Goal: Task Accomplishment & Management: Use online tool/utility

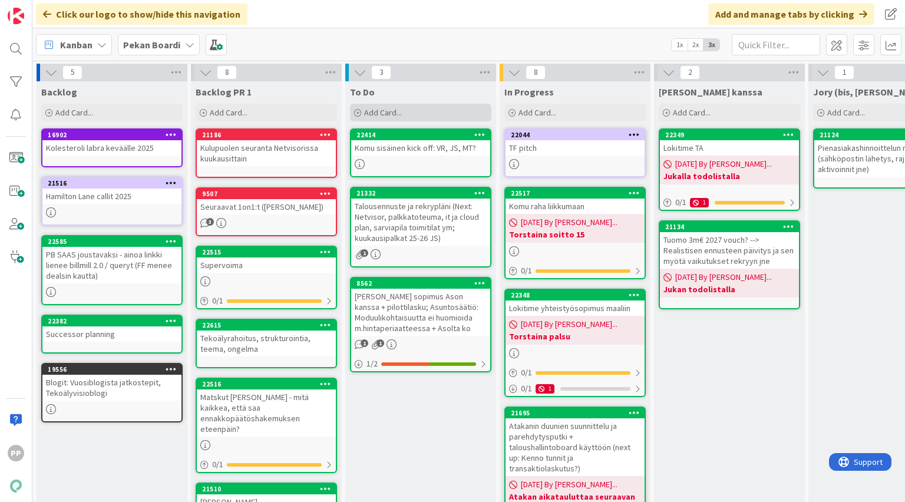
click at [394, 112] on span "Add Card..." at bounding box center [383, 112] width 38 height 11
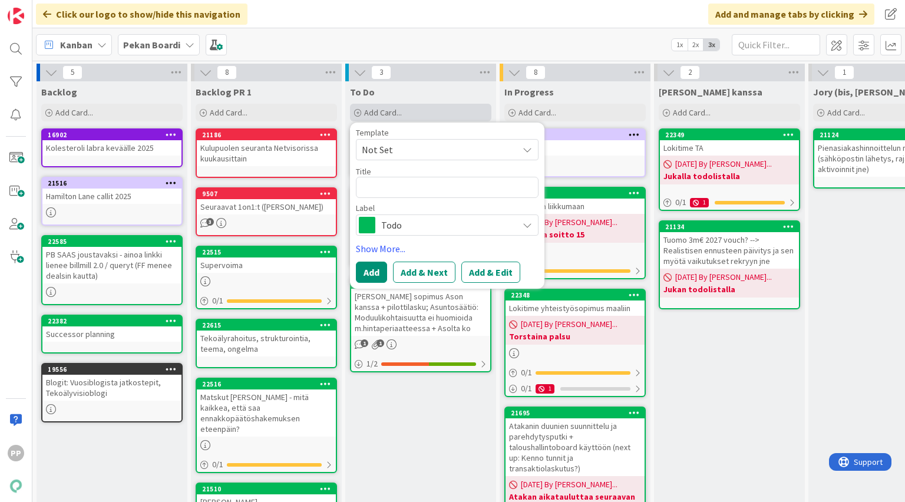
type textarea "x"
type textarea "M"
type textarea "x"
type textarea "Mi"
type textarea "x"
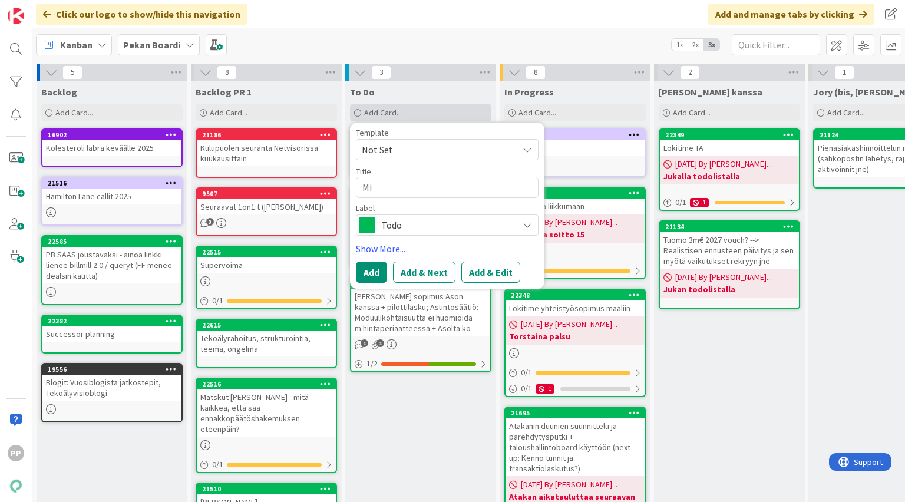
type textarea "Mis"
type textarea "x"
type textarea "Miss"
type textarea "x"
type textarea "Missä"
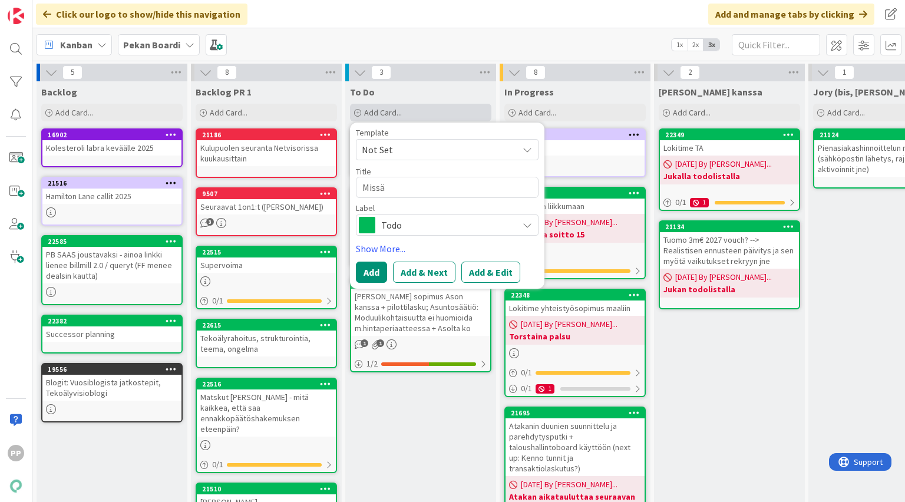
type textarea "x"
type textarea "Missä"
type textarea "x"
type textarea "Missä j"
type textarea "x"
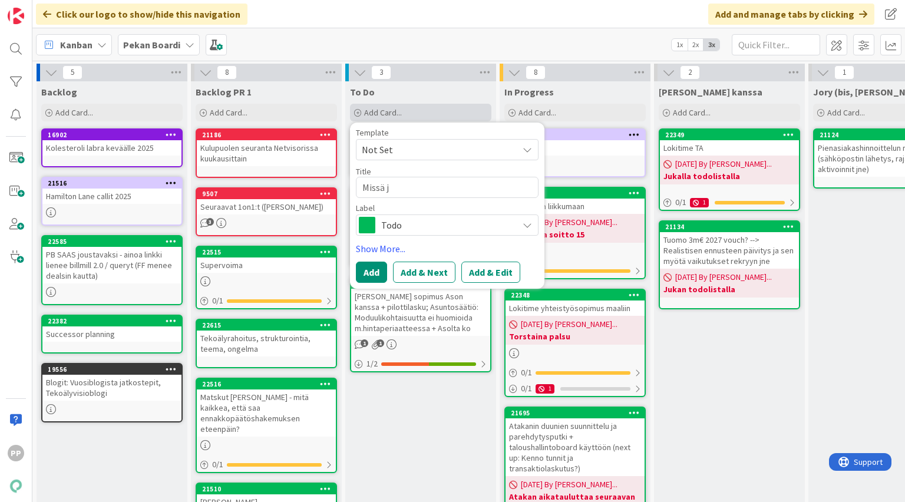
type textarea "Missä ja"
type textarea "x"
type textarea "Missä jab"
type textarea "x"
type textarea "Missä jabr"
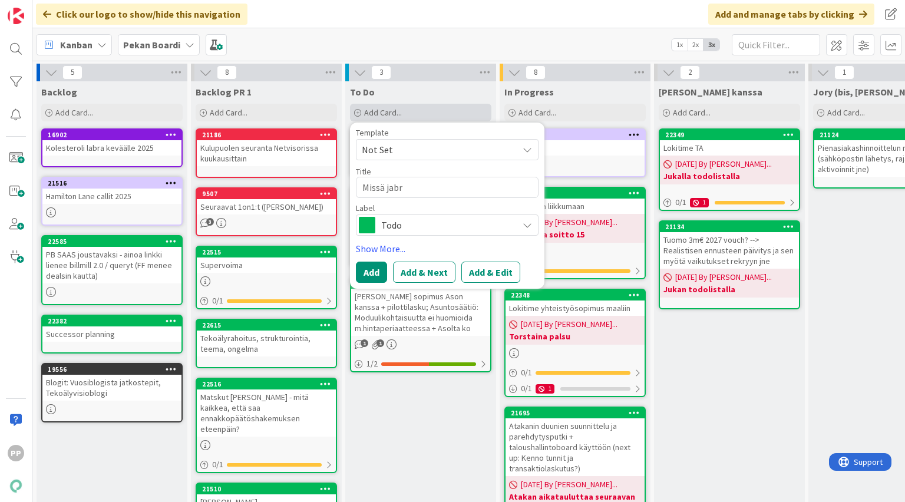
type textarea "x"
type textarea "Missä jabra"
type textarea "x"
type textarea "Missä jabra?"
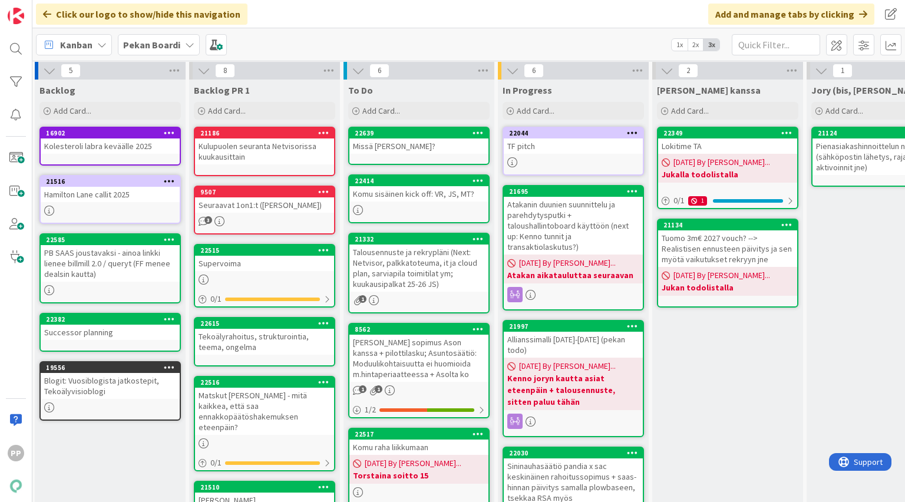
scroll to position [9, 2]
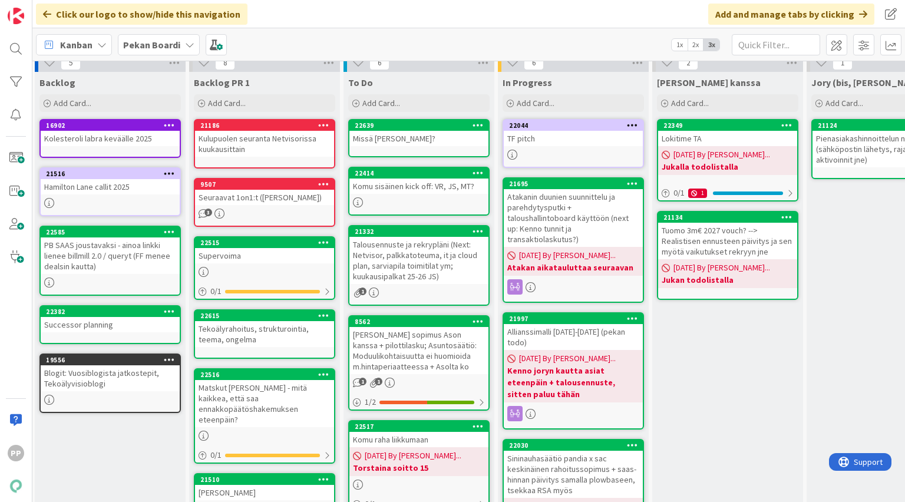
click at [543, 265] on link "21695 Atakanin duunien suunnittelu ja parehdytysputki + taloushallintoboard käy…" at bounding box center [573, 240] width 141 height 126
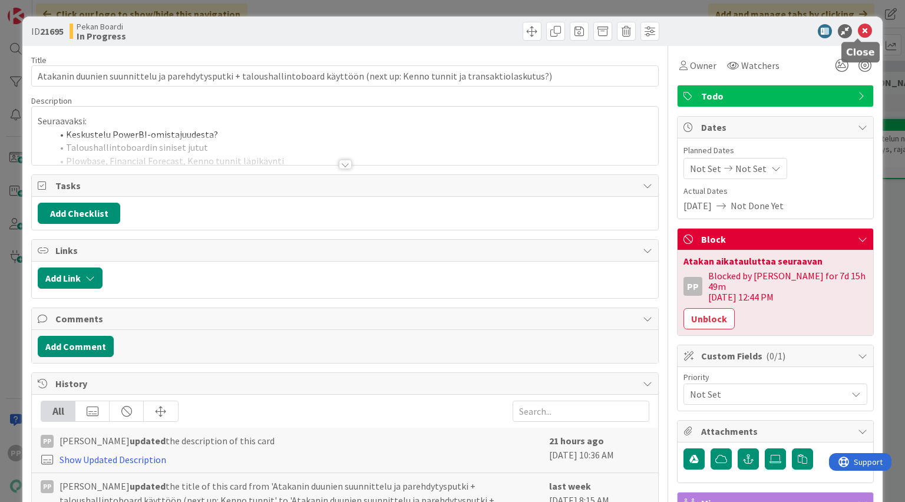
click at [858, 33] on icon at bounding box center [865, 31] width 14 height 14
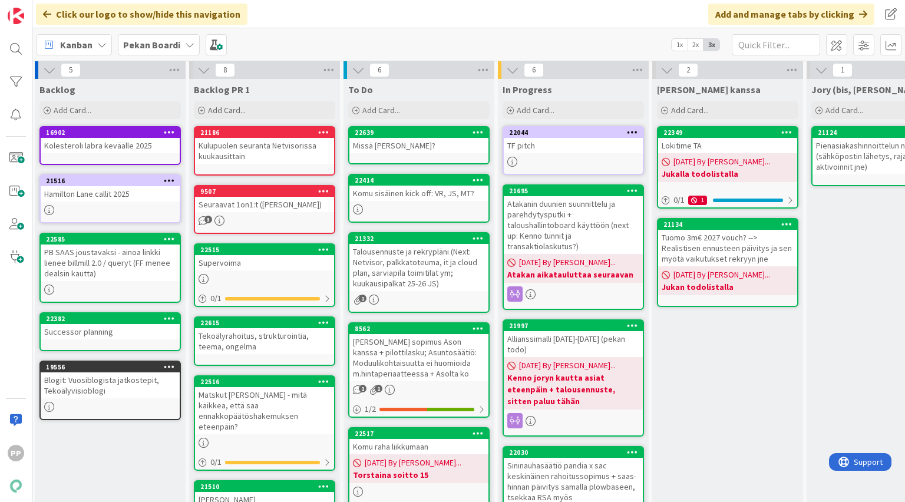
scroll to position [0, 2]
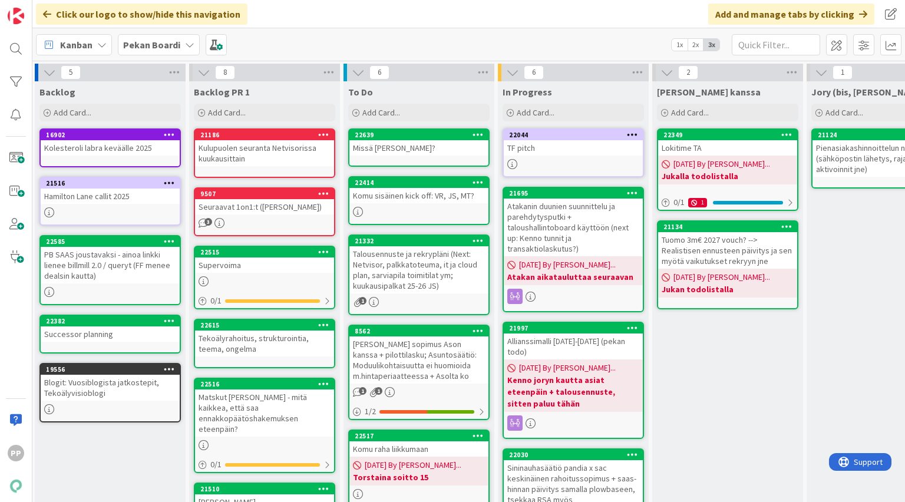
click at [497, 18] on div "Click our logo to show/hide this navigation Add and manage tabs by clicking" at bounding box center [468, 14] width 873 height 28
click at [344, 26] on div "Click our logo to show/hide this navigation Add and manage tabs by clicking" at bounding box center [468, 14] width 873 height 28
click at [343, 28] on div "Kanban Pekan Boardi 1x 2x 3x" at bounding box center [468, 44] width 873 height 32
